Goal: Transaction & Acquisition: Subscribe to service/newsletter

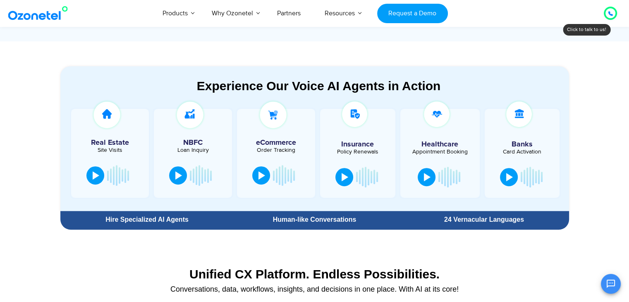
scroll to position [372, 0]
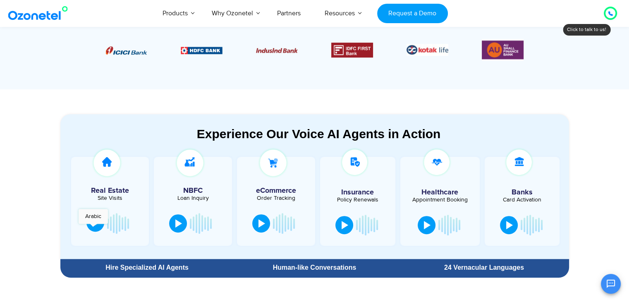
click at [93, 228] on button at bounding box center [95, 222] width 18 height 18
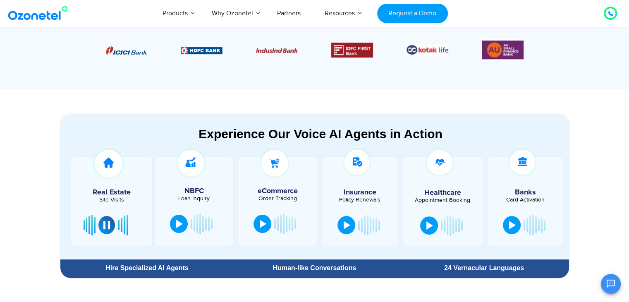
click at [180, 213] on div at bounding box center [194, 223] width 54 height 25
click at [182, 219] on div at bounding box center [179, 223] width 7 height 8
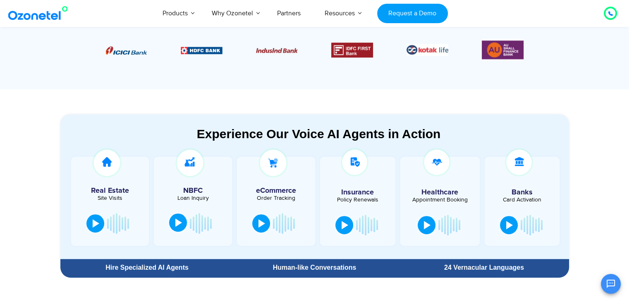
click at [175, 222] on div at bounding box center [178, 222] width 7 height 8
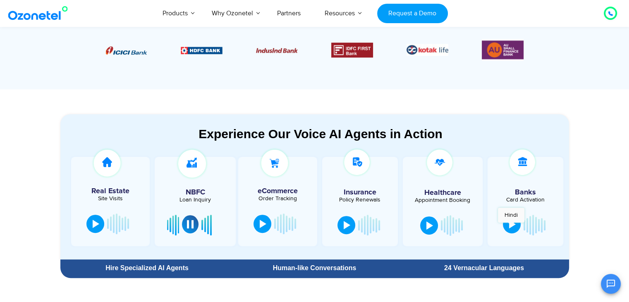
click at [511, 227] on div at bounding box center [512, 224] width 7 height 8
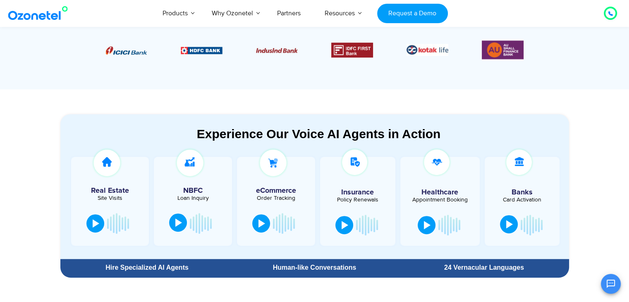
click at [503, 226] on button at bounding box center [509, 224] width 18 height 18
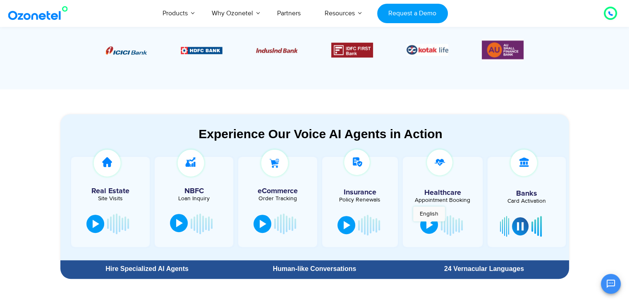
click at [429, 225] on div at bounding box center [429, 224] width 7 height 8
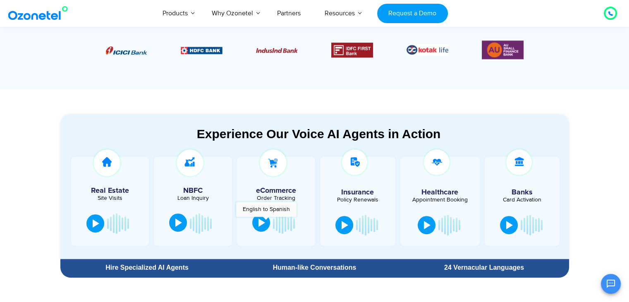
click at [266, 221] on button at bounding box center [261, 222] width 18 height 18
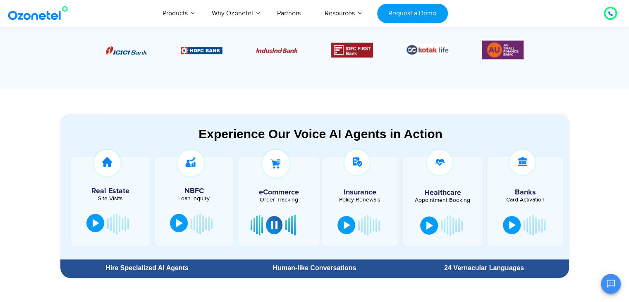
click at [91, 219] on button at bounding box center [95, 223] width 18 height 18
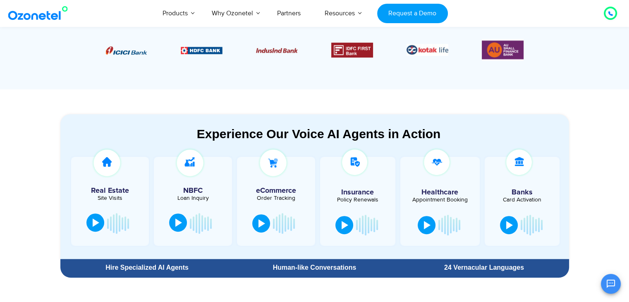
click at [94, 220] on div at bounding box center [96, 222] width 7 height 8
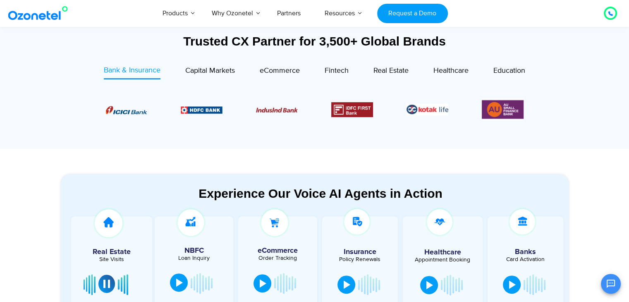
scroll to position [455, 0]
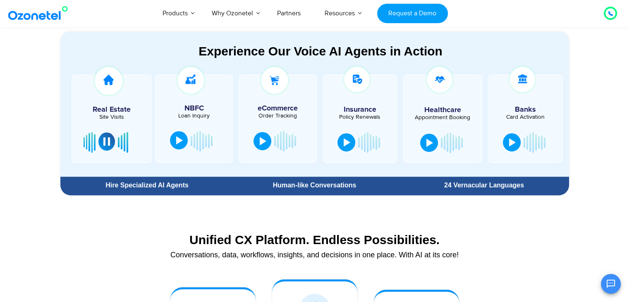
click at [103, 141] on button at bounding box center [106, 141] width 17 height 18
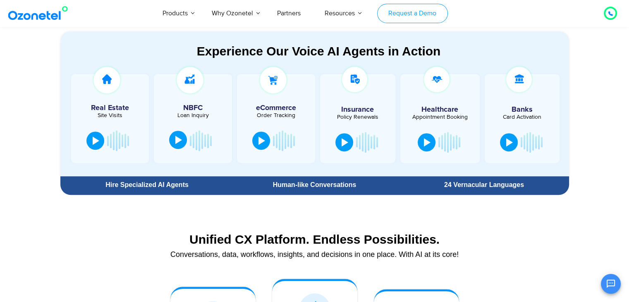
click at [427, 13] on link "Request a Demo" at bounding box center [412, 13] width 71 height 19
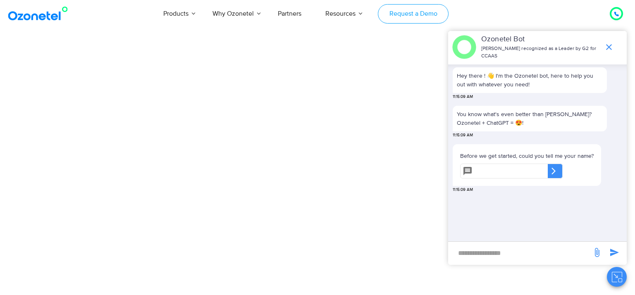
click at [440, 15] on link "Request a Demo" at bounding box center [413, 13] width 71 height 19
click at [409, 19] on link "Request a Demo" at bounding box center [413, 13] width 71 height 19
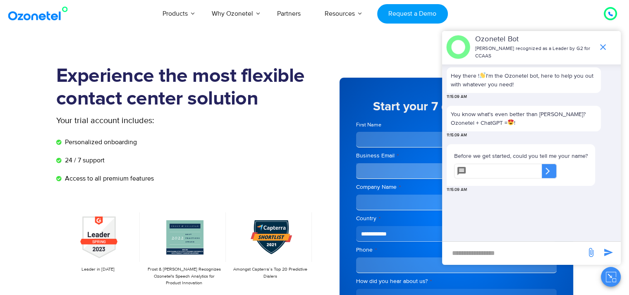
click at [379, 110] on h5 "Start your 7 day free trial now" at bounding box center [456, 107] width 201 height 12
click at [608, 39] on span "end chat or minimize" at bounding box center [603, 47] width 17 height 17
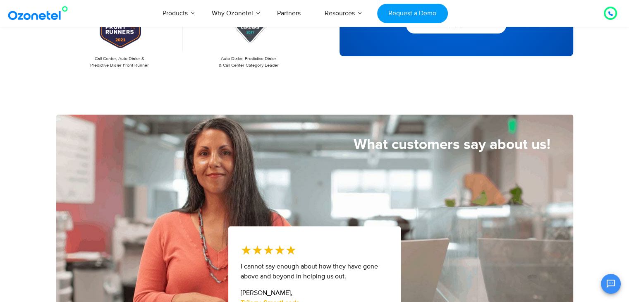
scroll to position [207, 0]
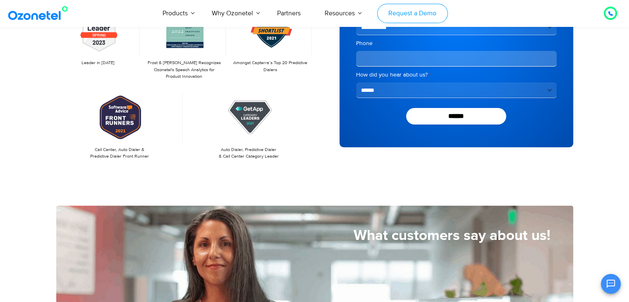
click at [437, 12] on link "Request a Demo" at bounding box center [412, 13] width 71 height 19
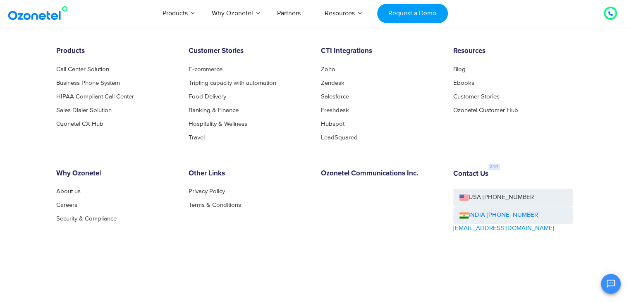
scroll to position [1356, 0]
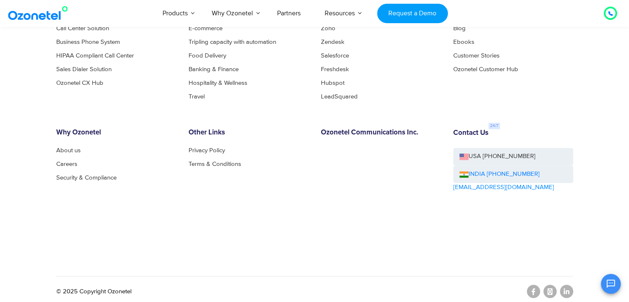
drag, startPoint x: 479, startPoint y: 181, endPoint x: 465, endPoint y: 182, distance: 14.2
click at [465, 183] on link "[EMAIL_ADDRESS][DOMAIN_NAME]" at bounding box center [503, 188] width 101 height 10
click at [469, 183] on link "[EMAIL_ADDRESS][DOMAIN_NAME]" at bounding box center [503, 188] width 101 height 10
click at [40, 8] on img at bounding box center [39, 13] width 67 height 15
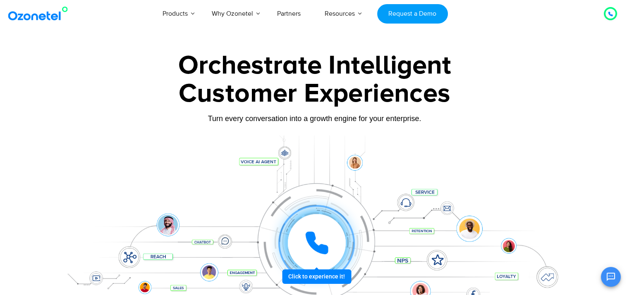
scroll to position [92, 0]
